Goal: Check status: Check status

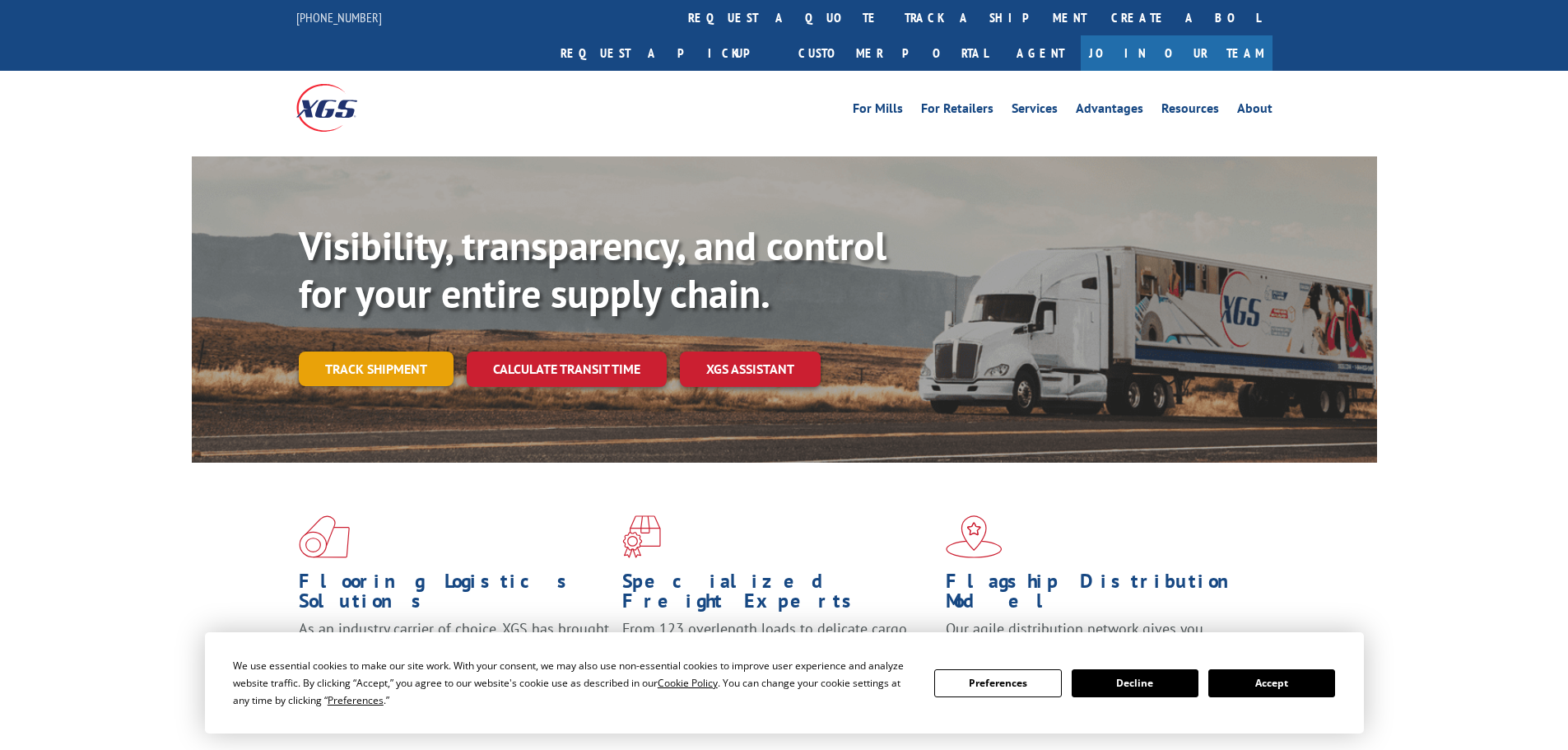
drag, startPoint x: 406, startPoint y: 329, endPoint x: 420, endPoint y: 341, distance: 18.4
click at [406, 351] on link "Track shipment" at bounding box center [376, 369] width 155 height 35
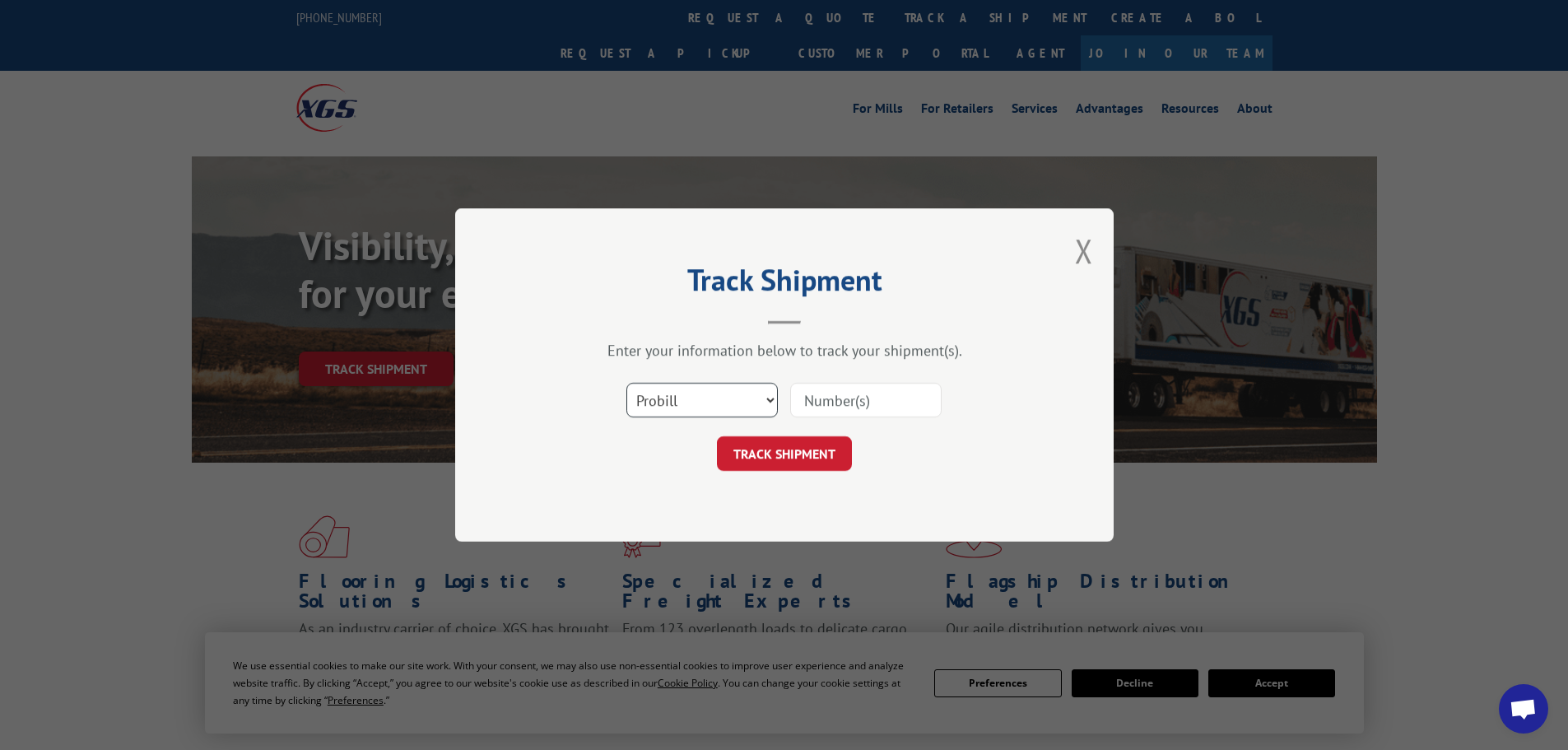
click at [689, 398] on select "Select category... Probill BOL PO" at bounding box center [701, 401] width 151 height 35
select select "bol"
click at [626, 383] on select "Select category... Probill BOL PO" at bounding box center [701, 401] width 151 height 35
click at [842, 389] on input at bounding box center [866, 401] width 151 height 35
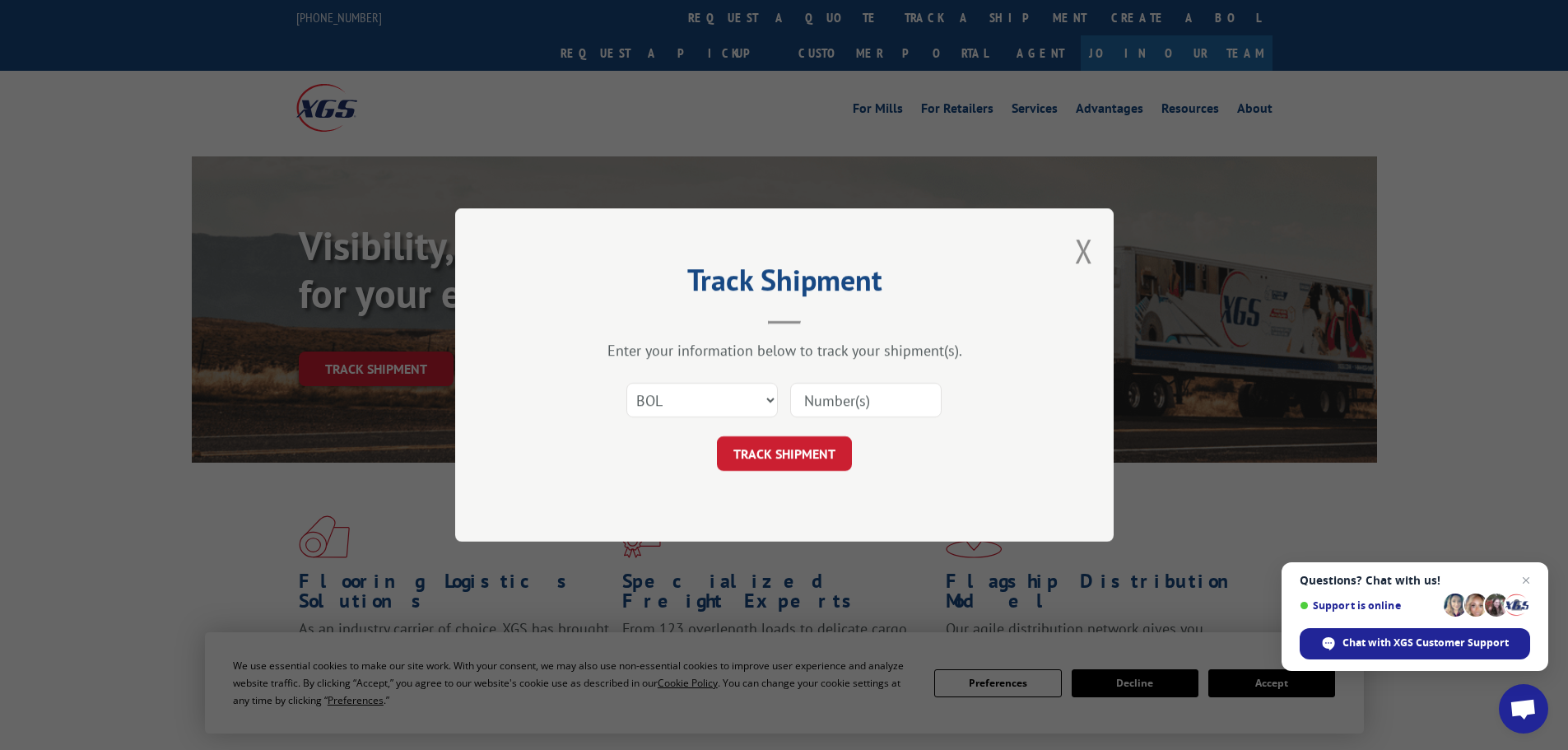
paste input "6012409"
type input "6012409"
click at [845, 451] on button "TRACK SHIPMENT" at bounding box center [784, 453] width 135 height 35
